Goal: Task Accomplishment & Management: Manage account settings

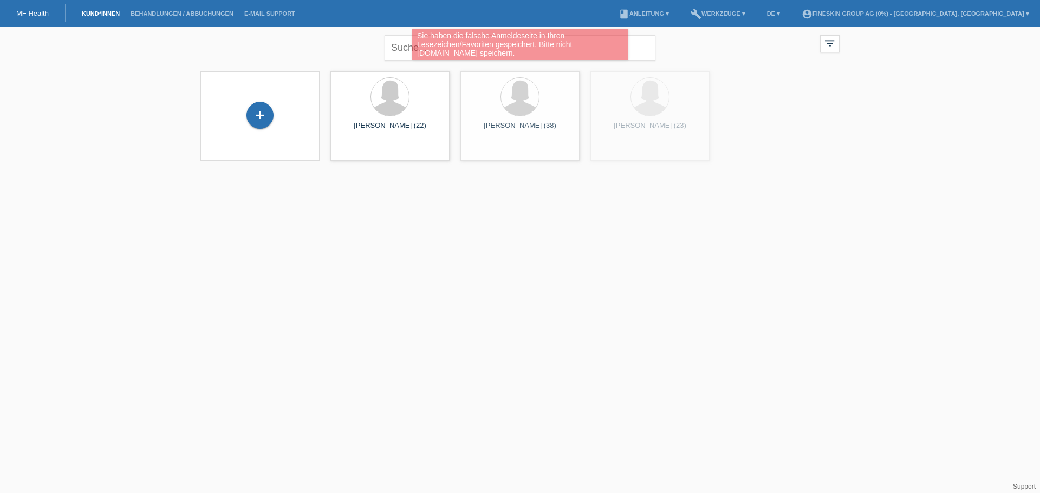
click at [396, 48] on div "Sie haben die falsche Anmeldeseite in Ihren Lesezeichen/Favoriten gespeichert. …" at bounding box center [520, 46] width 624 height 34
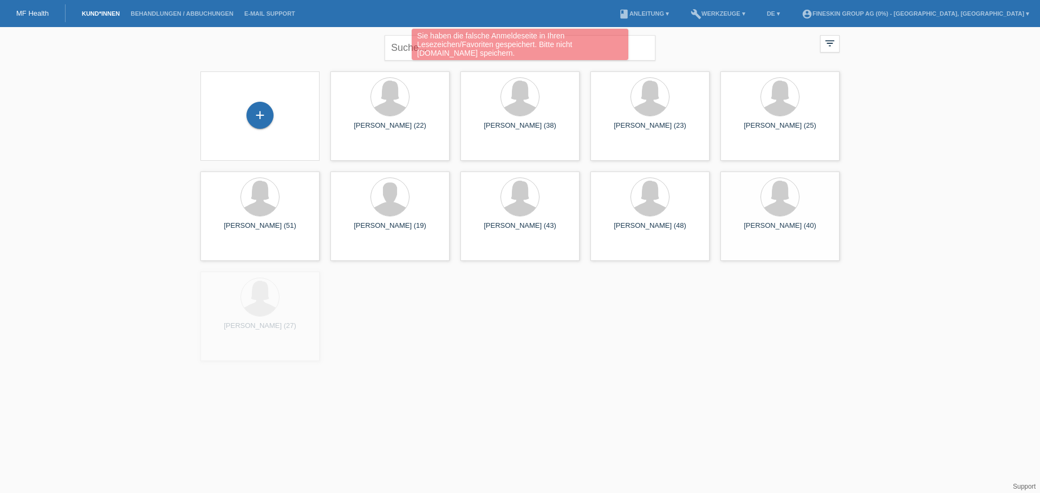
click at [399, 47] on div "Sie haben die falsche Anmeldeseite in Ihren Lesezeichen/Favoriten gespeichert. …" at bounding box center [520, 46] width 624 height 34
click at [356, 44] on div "Sie haben die falsche Anmeldeseite in Ihren Lesezeichen/Favoriten gespeichert. …" at bounding box center [520, 46] width 624 height 34
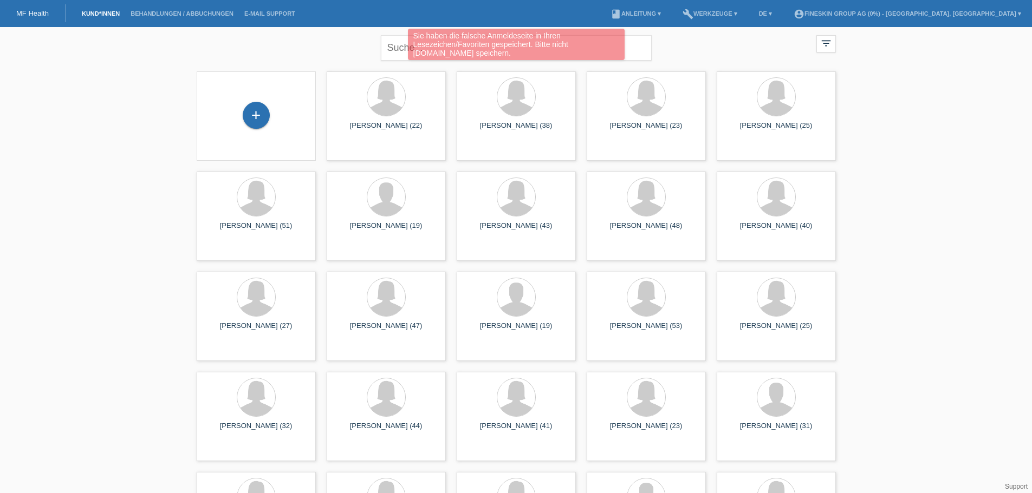
click at [397, 45] on div "Sie haben die falsche Anmeldeseite in Ihren Lesezeichen/Favoriten gespeichert. …" at bounding box center [515, 46] width 619 height 34
click at [748, 55] on div "Sie haben die falsche Anmeldeseite in Ihren Lesezeichen/Favoriten gespeichert. …" at bounding box center [515, 46] width 619 height 34
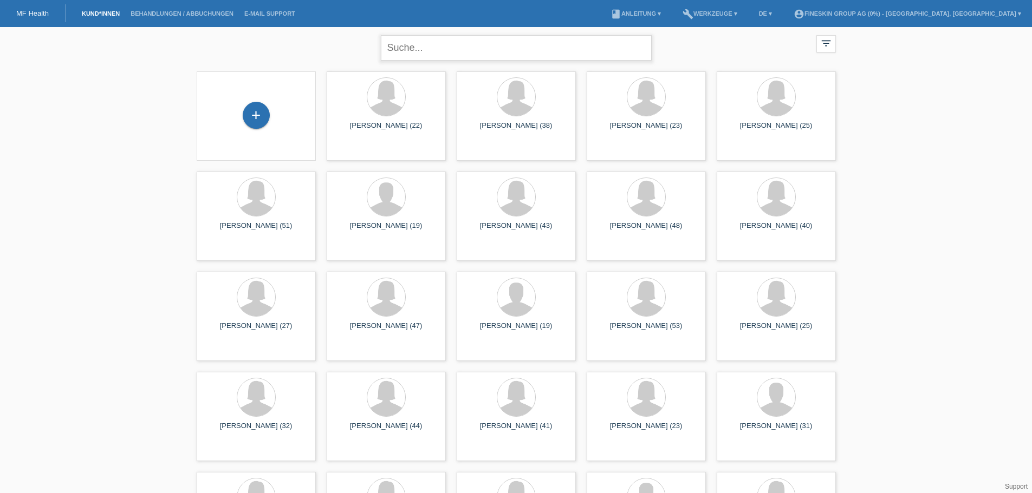
click at [510, 44] on input "text" at bounding box center [516, 47] width 271 height 25
type input "velad"
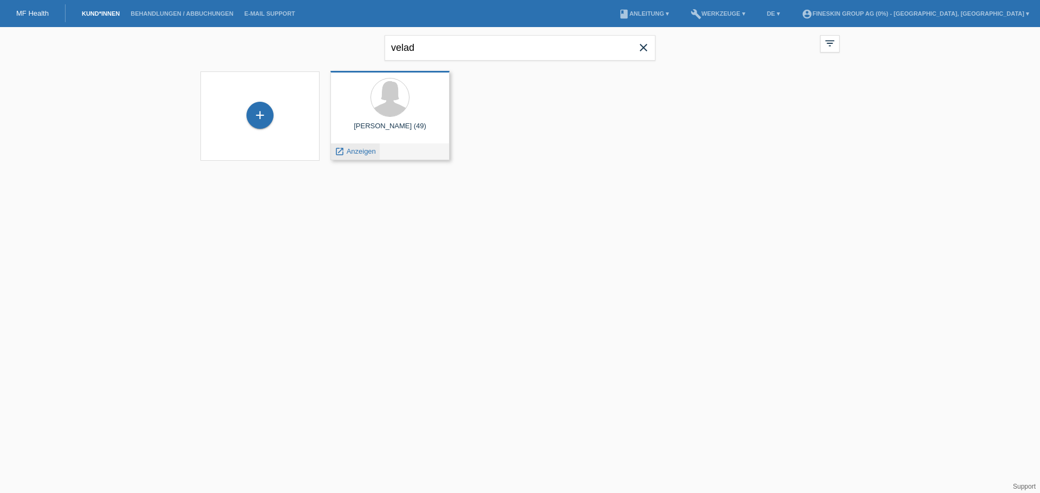
click at [370, 150] on span "Anzeigen" at bounding box center [361, 151] width 29 height 8
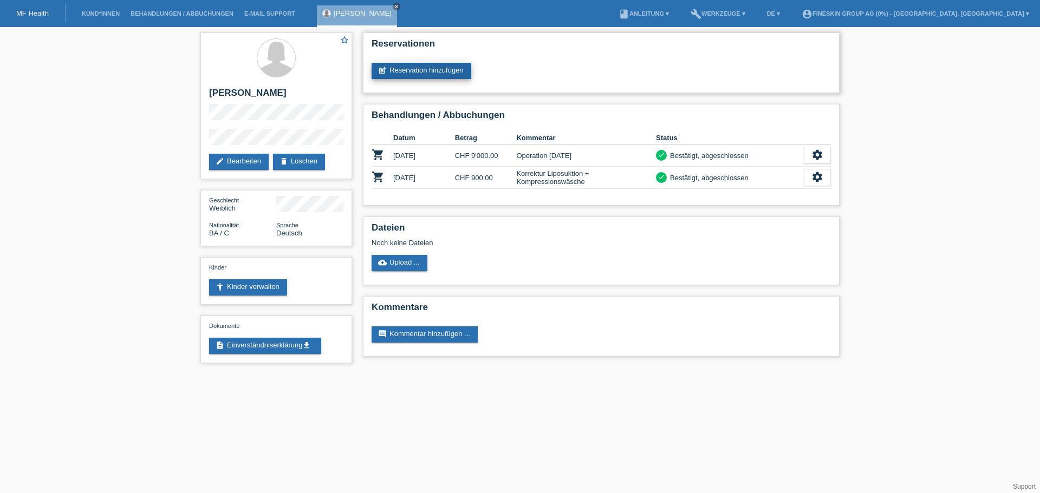
click at [426, 69] on link "post_add Reservation hinzufügen" at bounding box center [421, 71] width 100 height 16
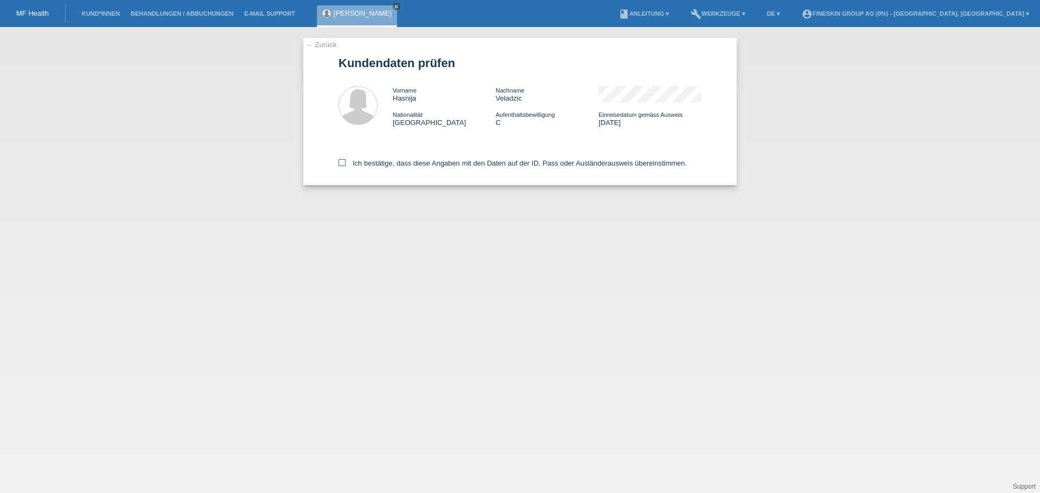
click at [379, 159] on label "Ich bestätige, dass diese Angaben mit den Daten auf der ID, Pass oder Ausländer…" at bounding box center [512, 163] width 348 height 8
click at [345, 159] on input "Ich bestätige, dass diese Angaben mit den Daten auf der ID, Pass oder Ausländer…" at bounding box center [341, 162] width 7 height 7
checkbox input "true"
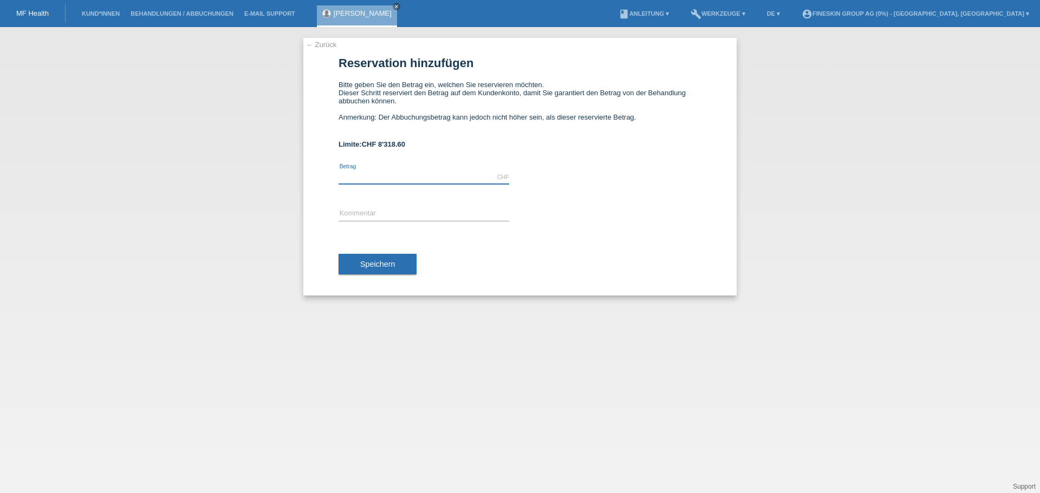
click at [381, 172] on input "text" at bounding box center [423, 178] width 171 height 14
type input "79.00"
click at [375, 212] on input "text" at bounding box center [423, 214] width 171 height 14
type input "Narbengel"
click at [380, 259] on button "Speichern" at bounding box center [377, 264] width 78 height 21
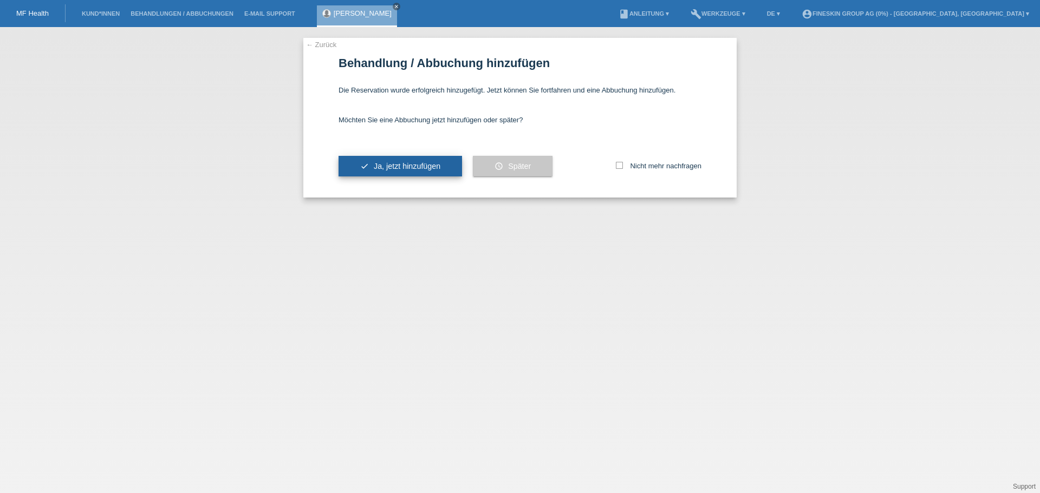
click at [397, 161] on button "check Ja, jetzt hinzufügen" at bounding box center [399, 166] width 123 height 21
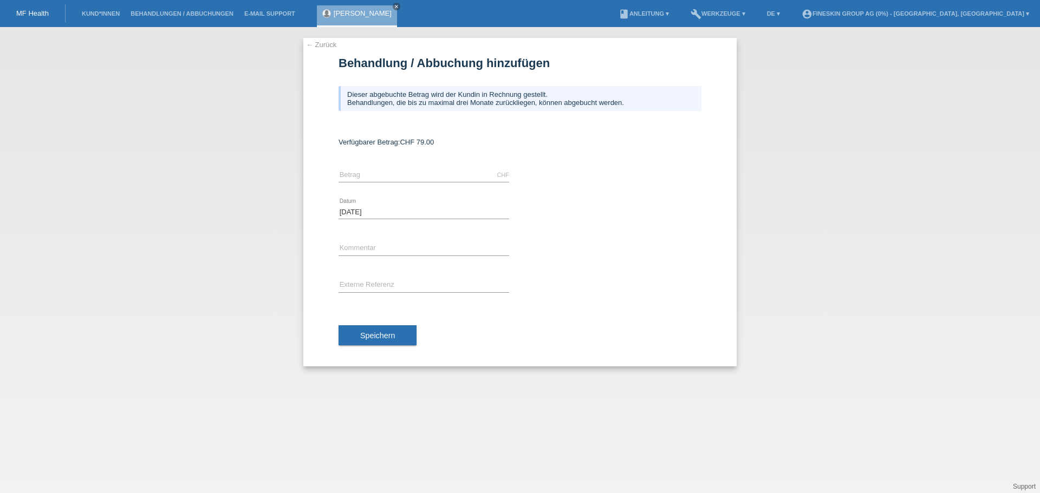
click at [396, 167] on div "CHF error [GEOGRAPHIC_DATA]" at bounding box center [423, 175] width 171 height 37
click at [400, 183] on div "CHF error [GEOGRAPHIC_DATA]" at bounding box center [423, 175] width 171 height 37
click at [401, 176] on input "text" at bounding box center [423, 175] width 171 height 14
type input "79.00"
click at [377, 249] on input "text" at bounding box center [423, 249] width 171 height 14
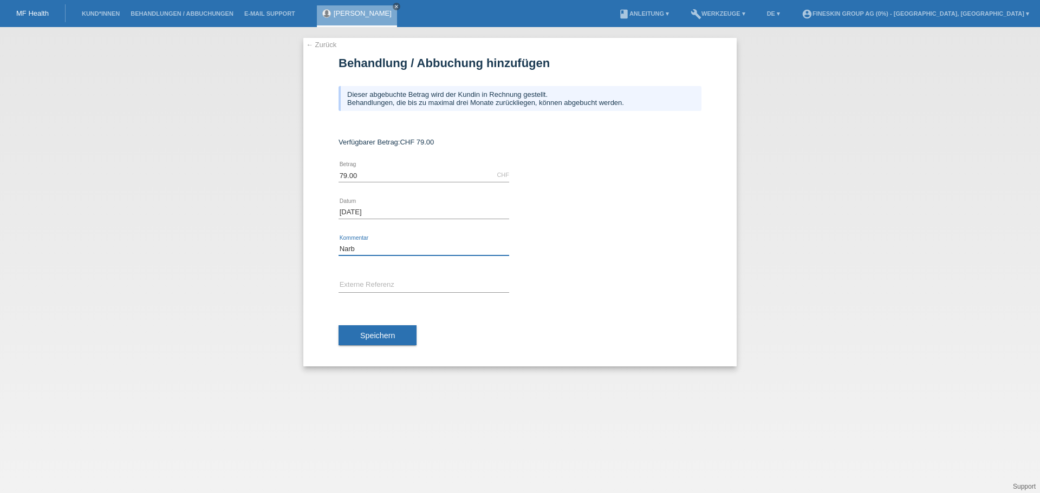
type input "Narbengel"
click at [392, 336] on span "Speichern" at bounding box center [377, 335] width 35 height 9
